Goal: Task Accomplishment & Management: Use online tool/utility

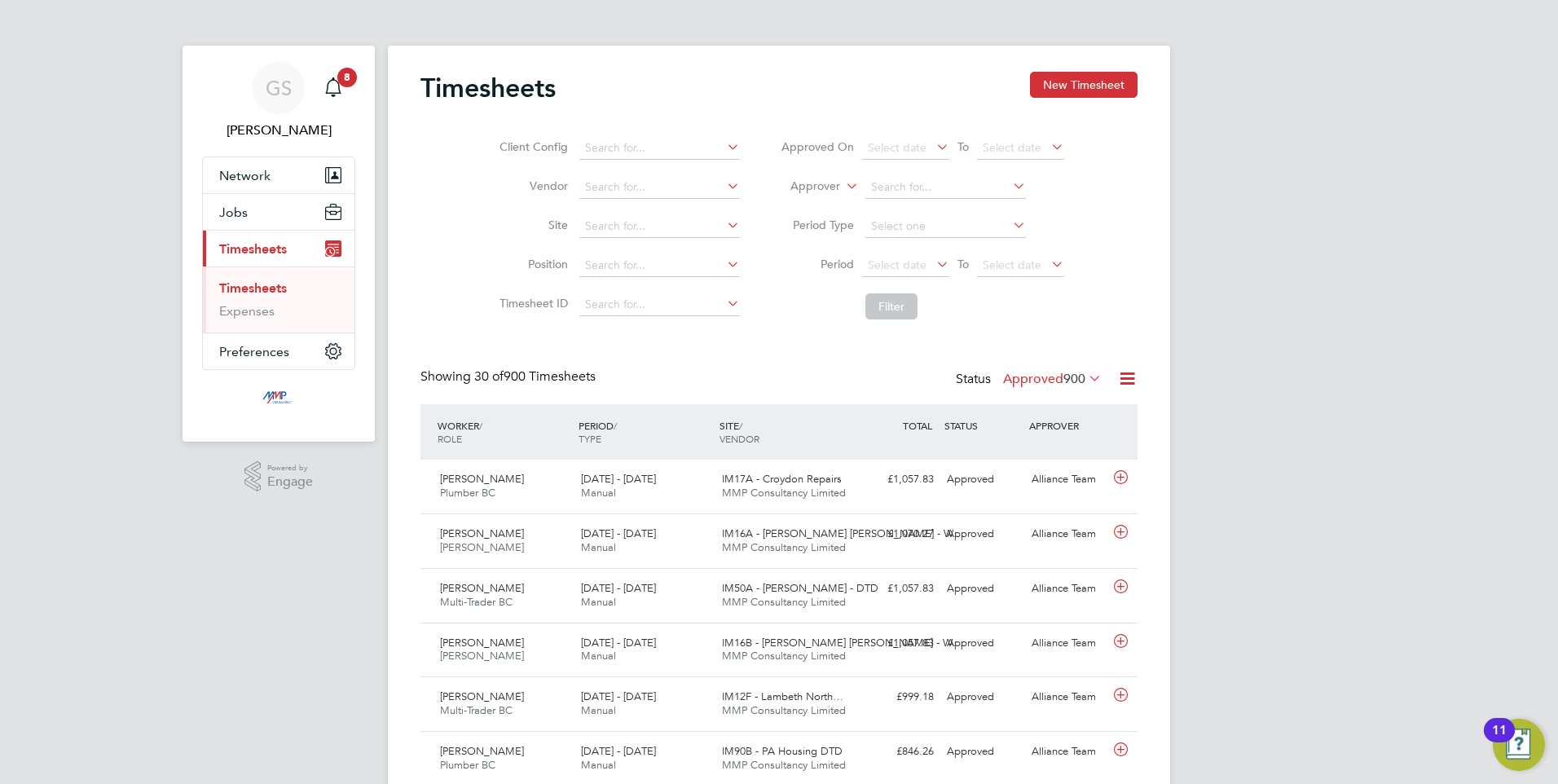
click at [1130, 370] on icon at bounding box center [1127, 379] width 21 height 21
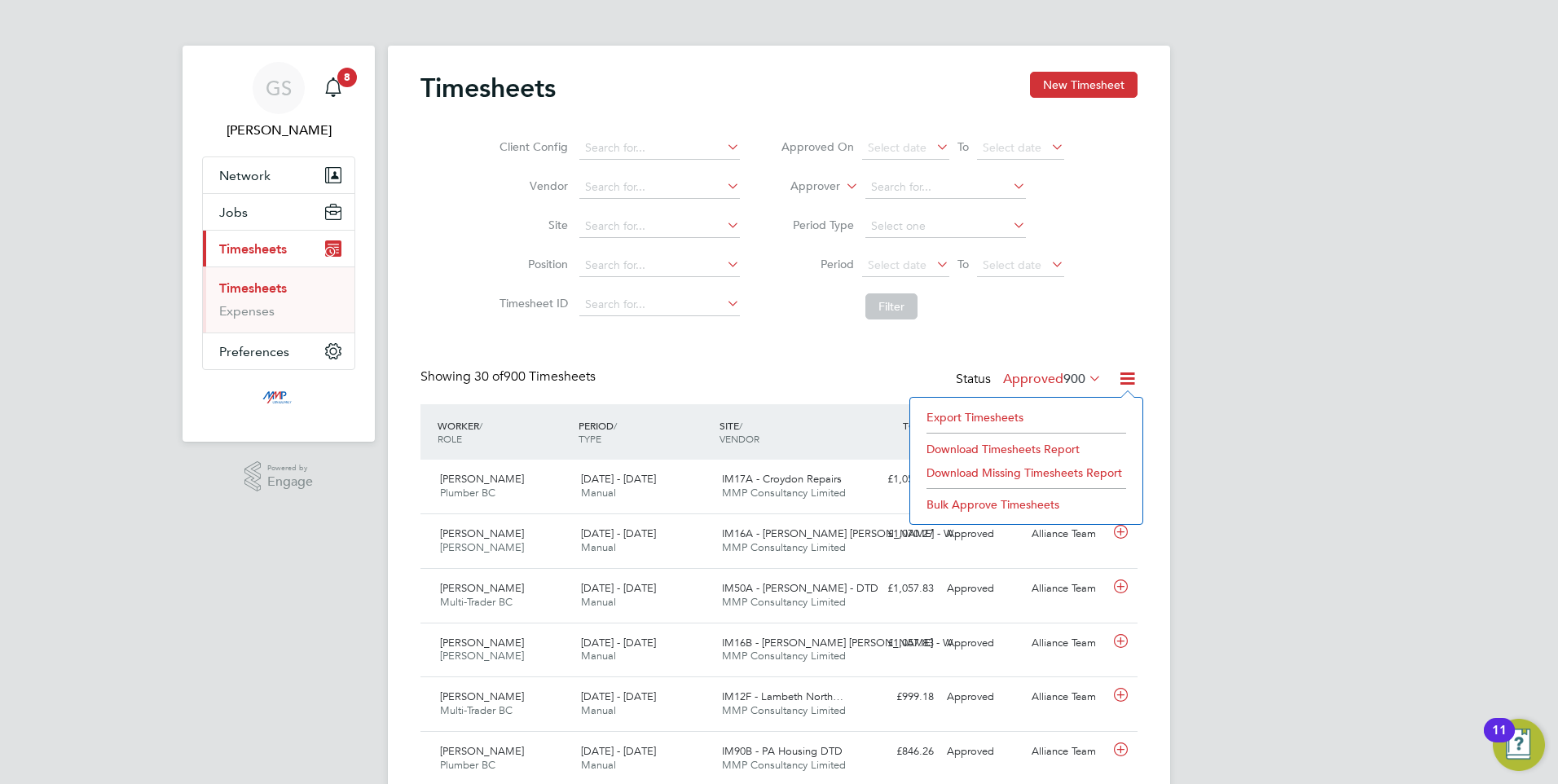
click at [981, 418] on li "Export Timesheets" at bounding box center [1026, 417] width 216 height 23
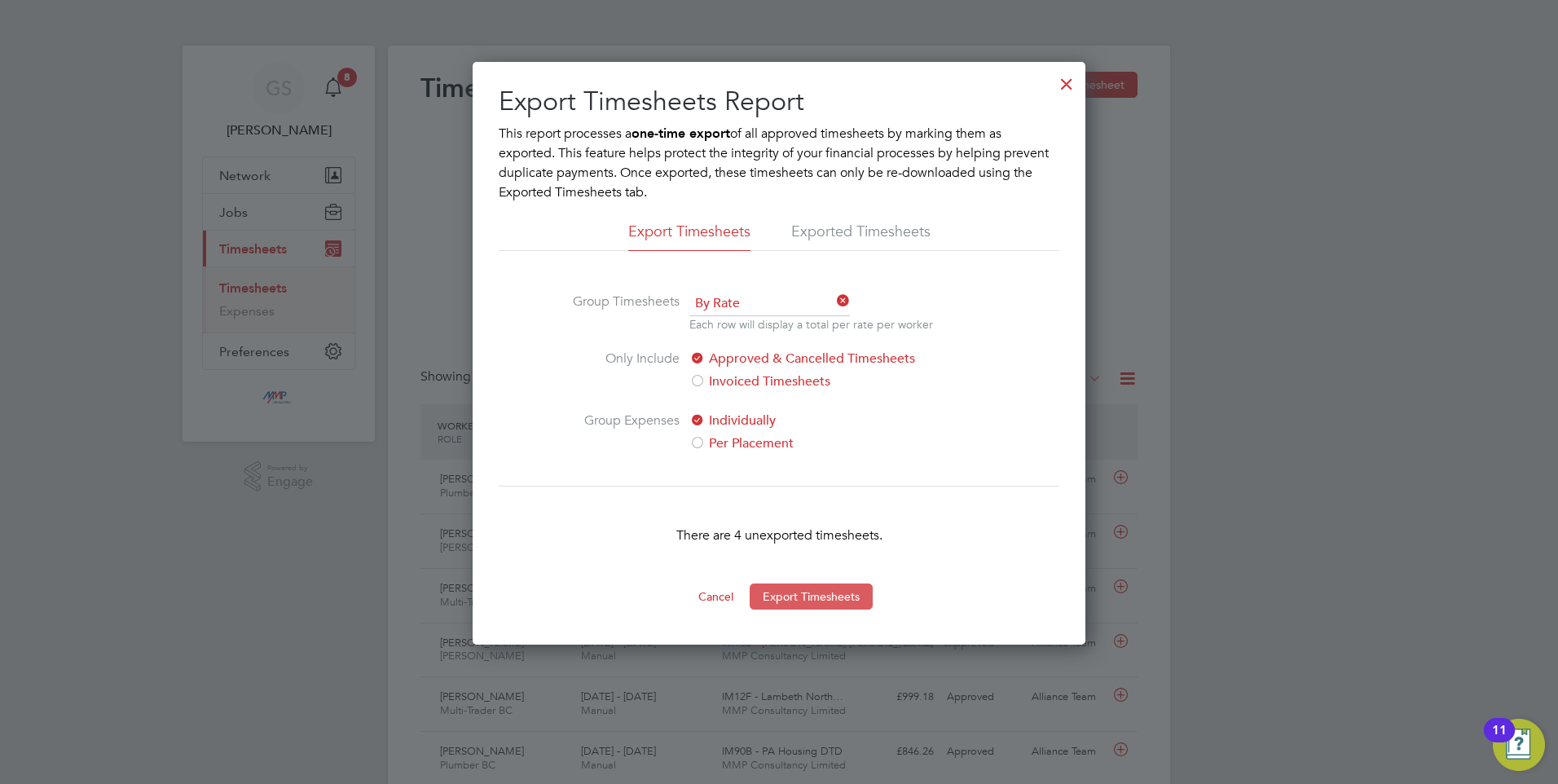
click at [786, 597] on button "Export Timesheets" at bounding box center [812, 596] width 123 height 26
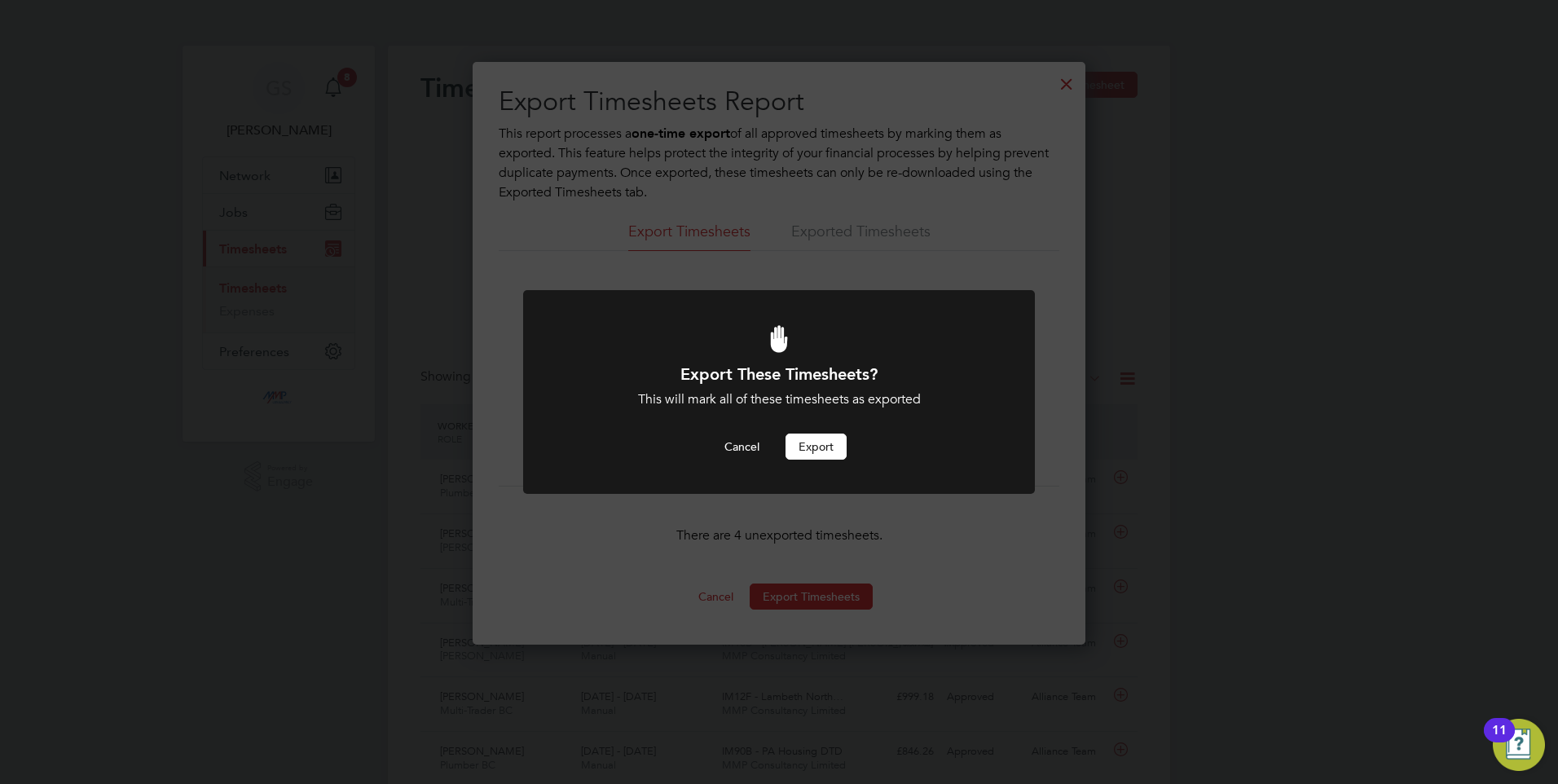
click at [799, 448] on button "Export" at bounding box center [816, 447] width 61 height 26
